Goal: Book appointment/travel/reservation

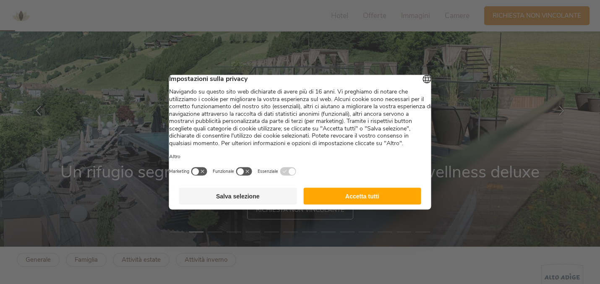
click at [336, 204] on button "Accetta tutti" at bounding box center [362, 196] width 118 height 17
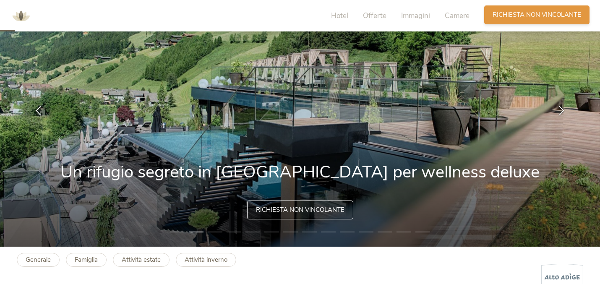
click at [506, 13] on span "Richiesta non vincolante" at bounding box center [537, 14] width 89 height 9
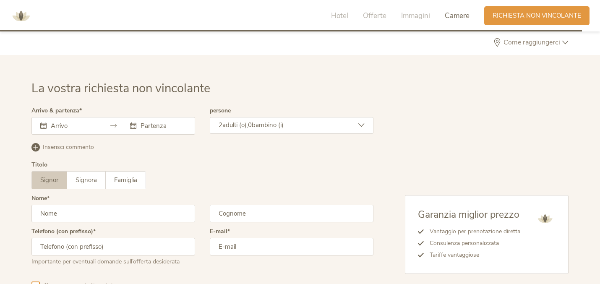
scroll to position [2532, 0]
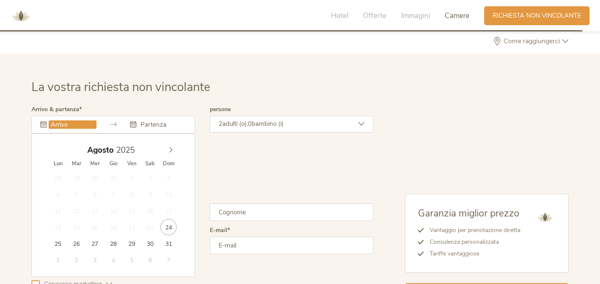
click at [78, 120] on input "text" at bounding box center [73, 124] width 48 height 8
click at [170, 147] on icon at bounding box center [171, 150] width 6 height 6
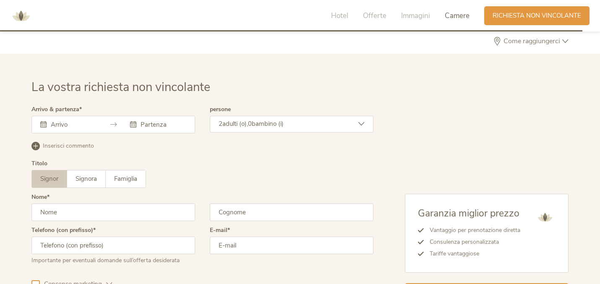
click at [236, 161] on div "Titolo Signor Signora Famiglia Signor Signora [GEOGRAPHIC_DATA]" at bounding box center [202, 178] width 342 height 34
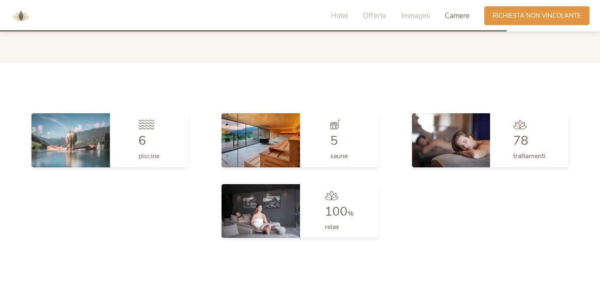
scroll to position [2203, 0]
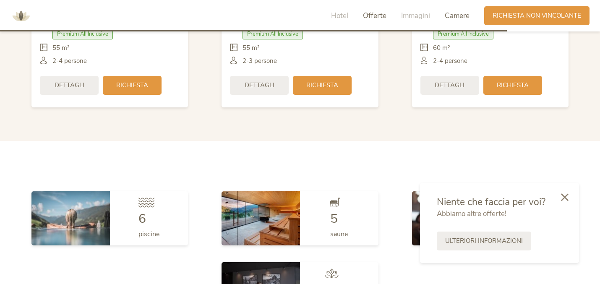
click at [376, 20] on span "Offerte" at bounding box center [374, 16] width 23 height 10
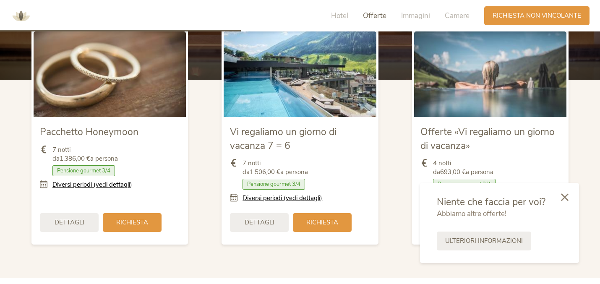
scroll to position [1048, 0]
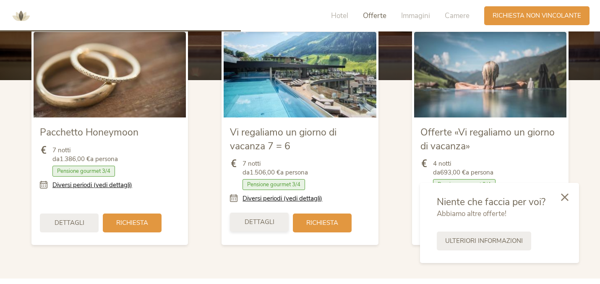
click at [267, 218] on span "Dettagli" at bounding box center [260, 222] width 30 height 9
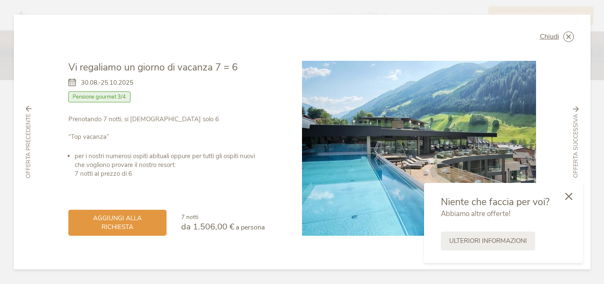
click at [569, 195] on icon at bounding box center [569, 197] width 8 height 8
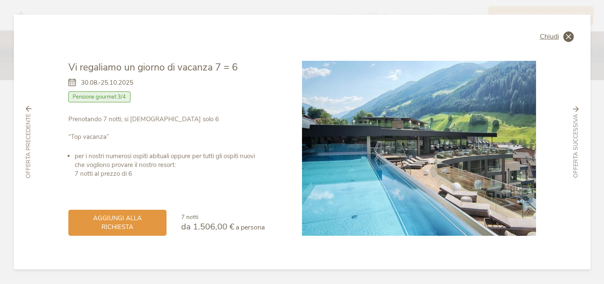
click at [572, 36] on icon at bounding box center [568, 36] width 10 height 10
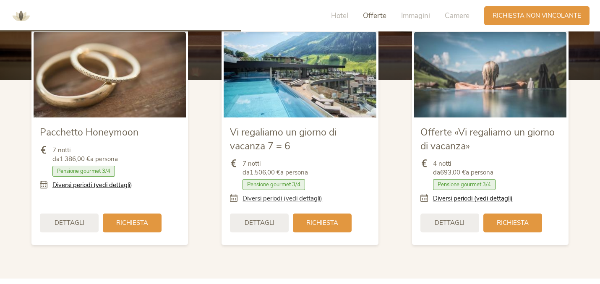
click at [269, 194] on link "Diversi periodi (vedi dettagli)" at bounding box center [282, 198] width 80 height 9
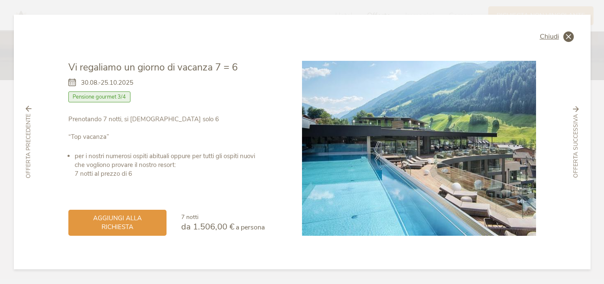
click at [565, 35] on icon at bounding box center [568, 36] width 10 height 10
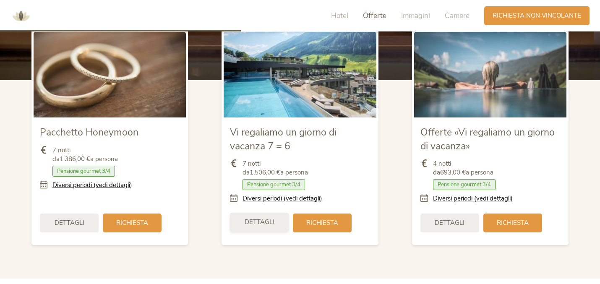
click at [273, 213] on div "Dettagli" at bounding box center [259, 222] width 59 height 19
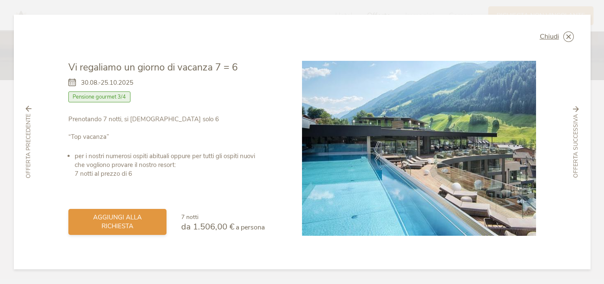
click at [140, 230] on div "aggiungi alla richiesta" at bounding box center [117, 222] width 98 height 26
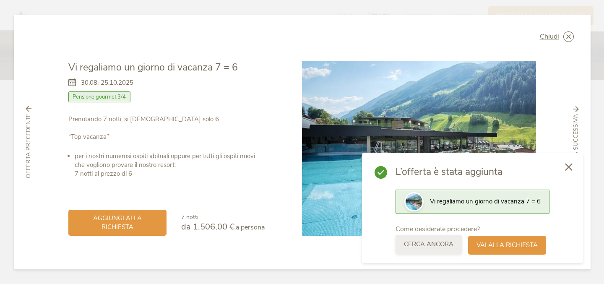
click at [440, 245] on span "Cerca ancora" at bounding box center [429, 244] width 50 height 9
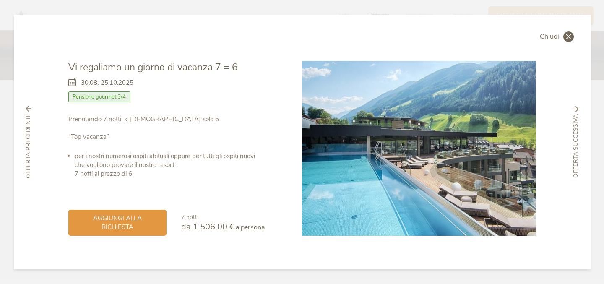
click at [567, 40] on icon at bounding box center [568, 36] width 10 height 10
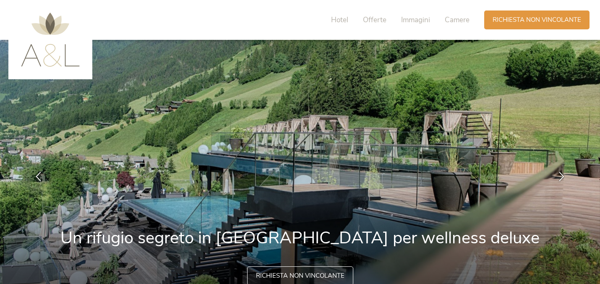
scroll to position [0, 0]
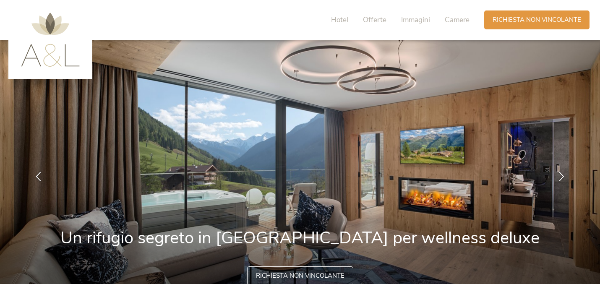
click at [419, 69] on img at bounding box center [300, 176] width 600 height 273
click at [378, 20] on span "Offerte" at bounding box center [374, 20] width 23 height 10
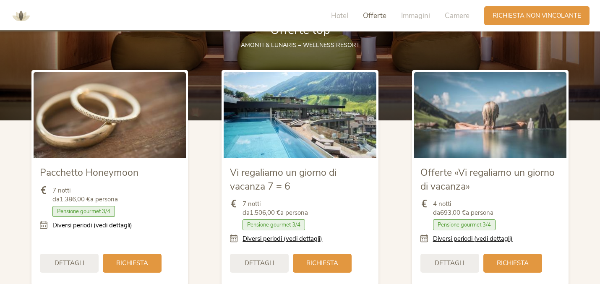
scroll to position [1022, 0]
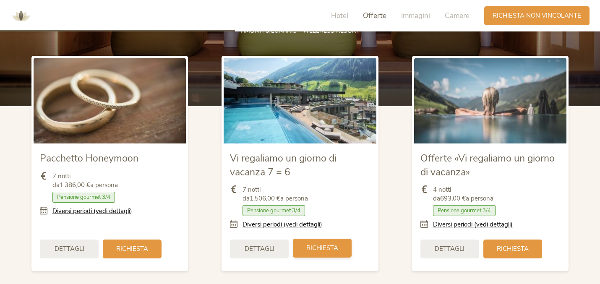
click at [319, 244] on span "Richiesta" at bounding box center [322, 248] width 32 height 9
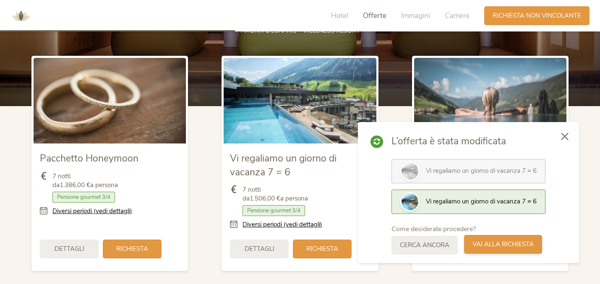
click at [486, 248] on span "Vai alla richiesta" at bounding box center [502, 244] width 61 height 9
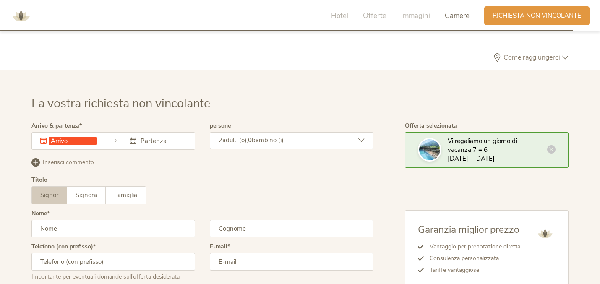
scroll to position [2545, 0]
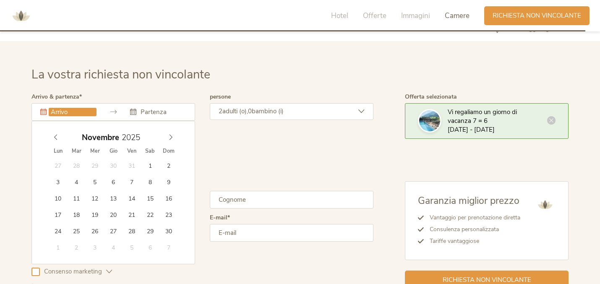
click at [78, 108] on input "text" at bounding box center [73, 112] width 48 height 8
click at [172, 134] on icon at bounding box center [171, 137] width 6 height 6
type input "2025"
click at [57, 134] on icon at bounding box center [56, 137] width 6 height 6
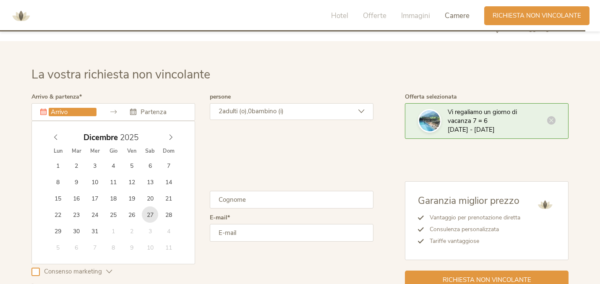
type input "[DATE]"
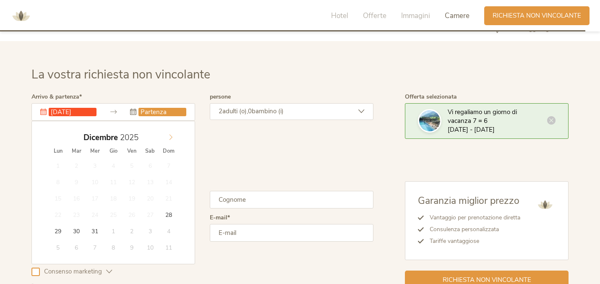
type input "2026"
click at [171, 134] on icon at bounding box center [171, 137] width 6 height 6
type input "[DATE]"
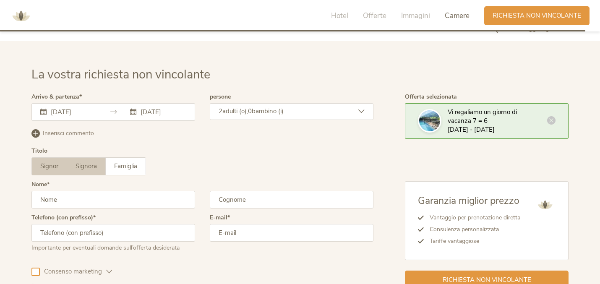
click at [88, 162] on span "Signora" at bounding box center [86, 166] width 21 height 8
type input "[PERSON_NAME]"
type input "d'Adduzio"
type input "+"
type input "39 3476670563"
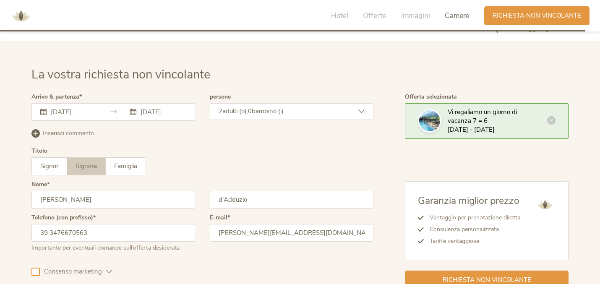
type input "[PERSON_NAME][EMAIL_ADDRESS][DOMAIN_NAME]"
click at [264, 258] on div "Consenso marketing Consenso profilazione" at bounding box center [202, 270] width 342 height 24
click at [31, 248] on div "La vostra richiesta non vincolante Arrivo & partenza [DATE] [DATE] [DATE] Lun M…" at bounding box center [300, 177] width 554 height 223
click at [37, 268] on div at bounding box center [35, 272] width 8 height 8
click at [155, 108] on input "[DATE]" at bounding box center [162, 112] width 48 height 8
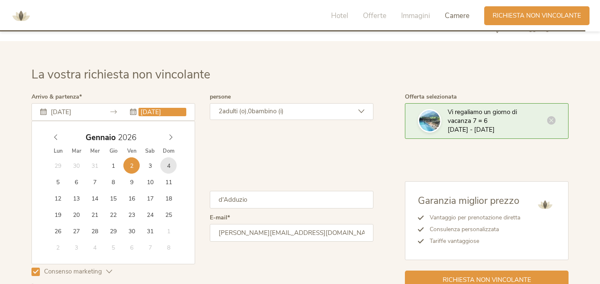
type input "[DATE]"
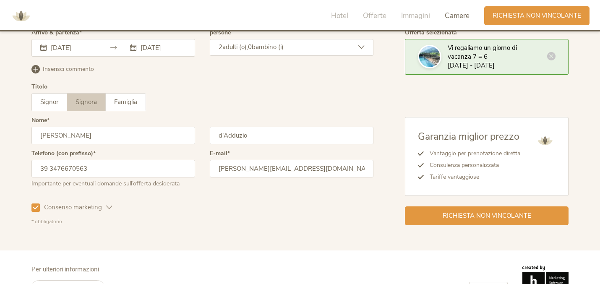
scroll to position [2609, 0]
click at [484, 211] on span "Richiesta non vincolante" at bounding box center [487, 215] width 89 height 9
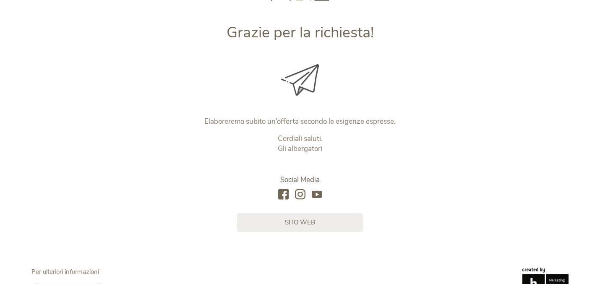
scroll to position [96, 0]
